Goal: Task Accomplishment & Management: Use online tool/utility

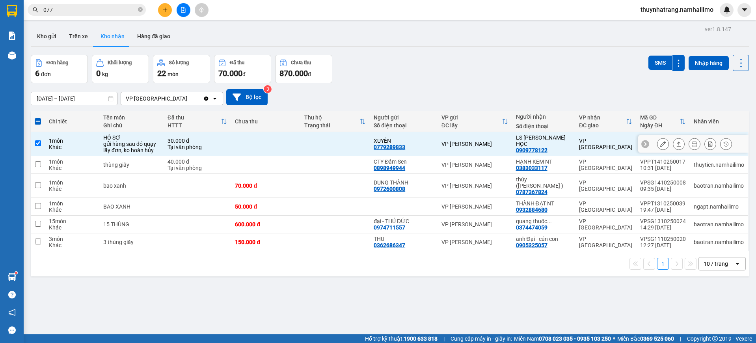
click at [588, 149] on td "VP [GEOGRAPHIC_DATA]" at bounding box center [605, 144] width 61 height 24
checkbox input "false"
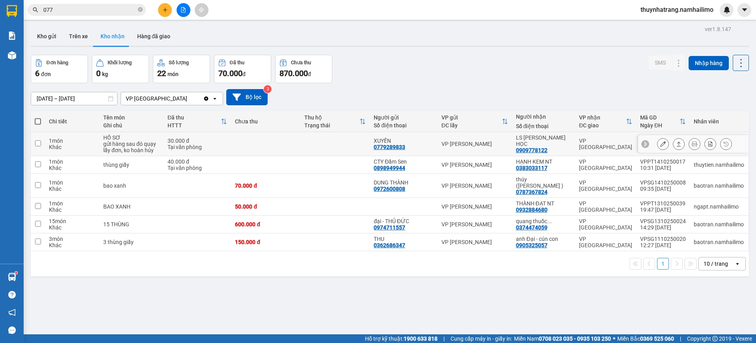
click at [660, 142] on icon at bounding box center [663, 144] width 6 height 6
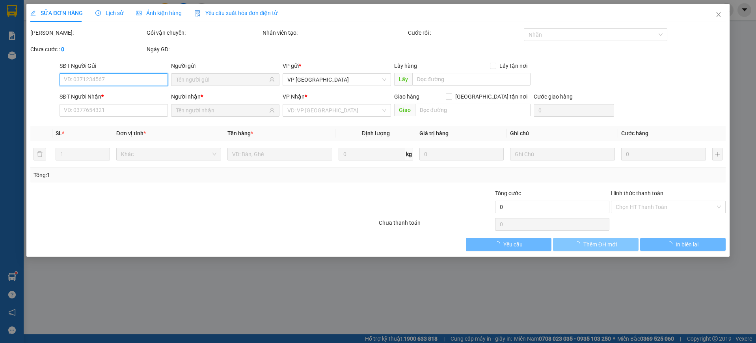
type input "0779289833"
type input "XUYẾN"
type input "0909778122"
type input "LS [PERSON_NAME] HỌC"
type input "30.000"
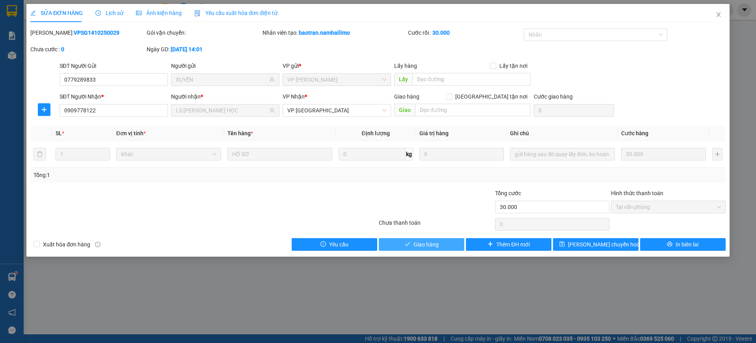
click at [440, 247] on button "Giao hàng" at bounding box center [422, 244] width 86 height 13
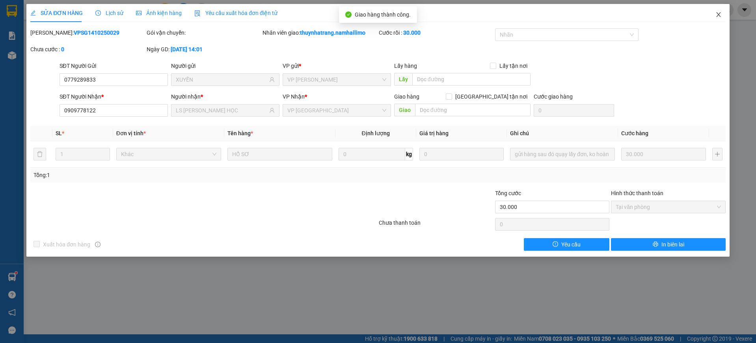
click at [713, 20] on span "Close" at bounding box center [719, 15] width 22 height 22
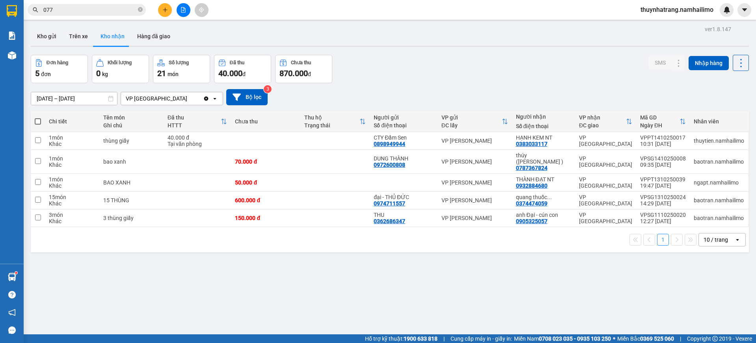
click at [235, 293] on div "ver 1.8.147 Kho gửi Trên xe Kho nhận Hàng đã giao Đơn hàng 5 đơn Khối lượng 0 k…" at bounding box center [390, 195] width 725 height 343
click at [52, 36] on button "Kho gửi" at bounding box center [47, 36] width 32 height 19
